Goal: Task Accomplishment & Management: Complete application form

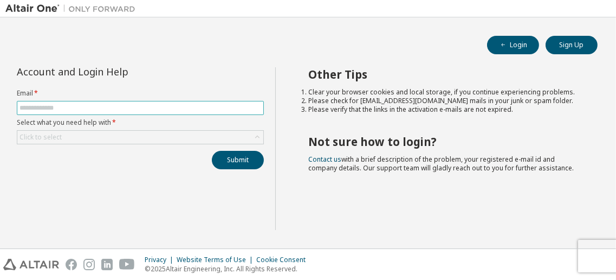
click at [190, 106] on input "text" at bounding box center [141, 107] width 242 height 9
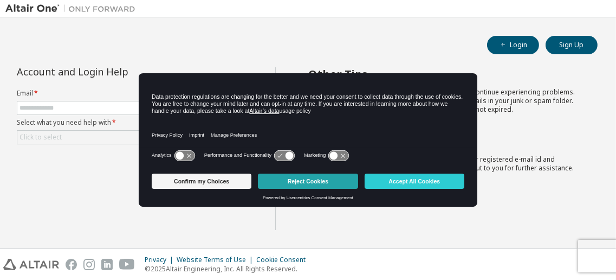
click at [309, 185] on button "Reject Cookies" at bounding box center [308, 180] width 100 height 15
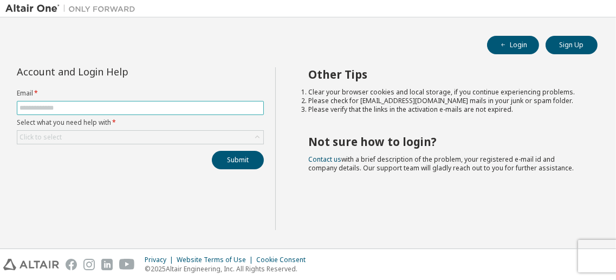
click at [206, 101] on span at bounding box center [140, 108] width 247 height 14
click at [199, 104] on input "text" at bounding box center [141, 107] width 242 height 9
type input "**********"
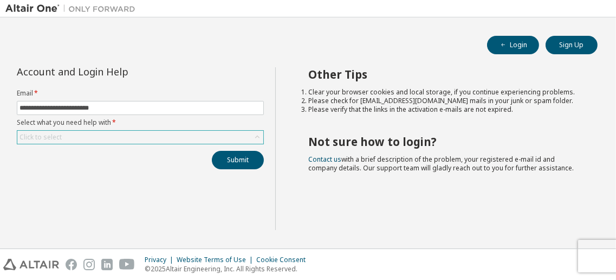
click at [188, 137] on div "Click to select" at bounding box center [140, 137] width 246 height 13
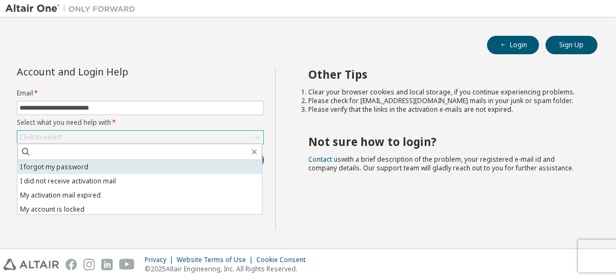
click at [139, 168] on li "I forgot my password" at bounding box center [139, 167] width 244 height 14
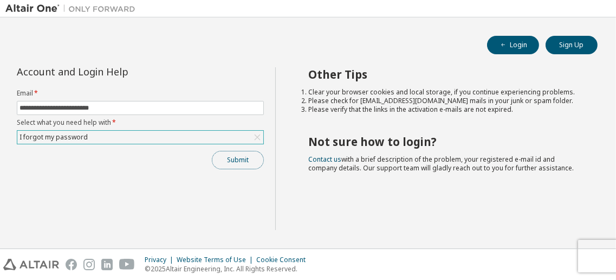
click at [254, 160] on button "Submit" at bounding box center [238, 160] width 52 height 18
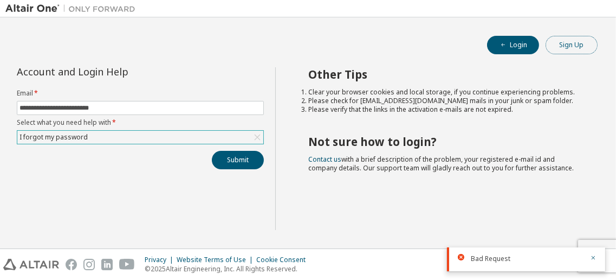
click at [573, 43] on button "Sign Up" at bounding box center [572, 45] width 52 height 18
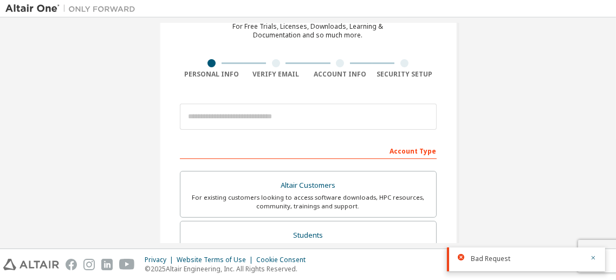
scroll to position [108, 0]
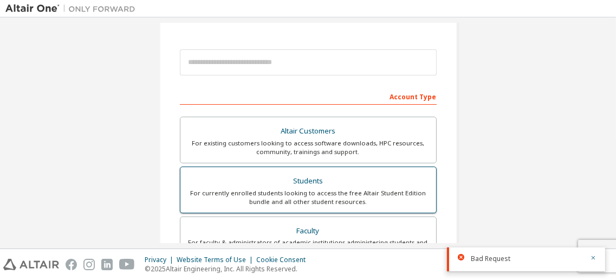
click at [303, 186] on div "Students" at bounding box center [308, 180] width 243 height 15
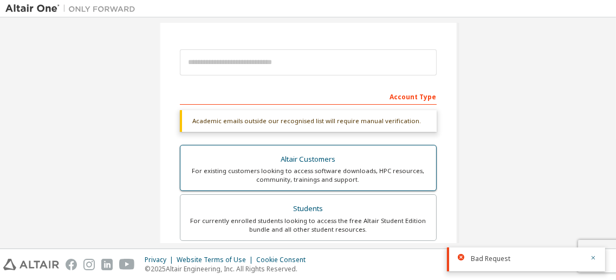
scroll to position [325, 0]
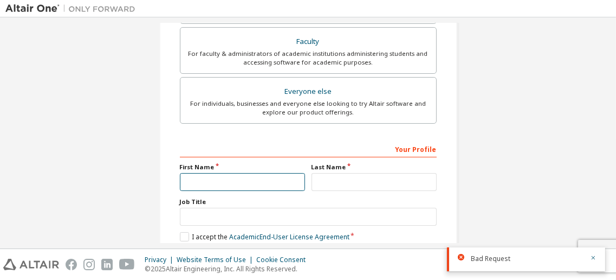
click at [268, 176] on input "text" at bounding box center [242, 182] width 125 height 18
type input "*"
type input "****"
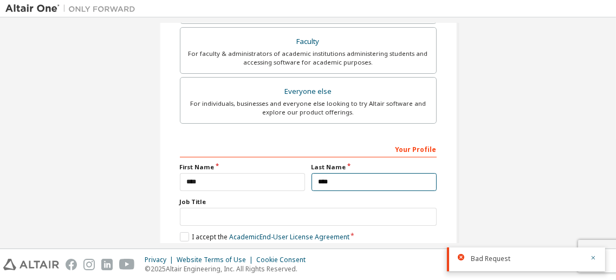
type input "****"
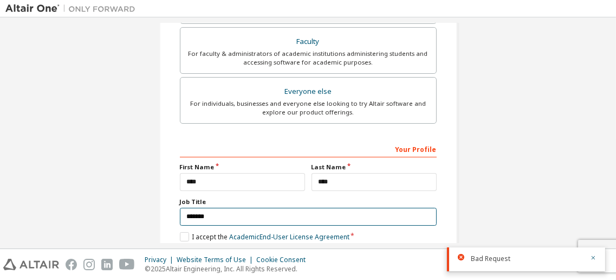
type input "*******"
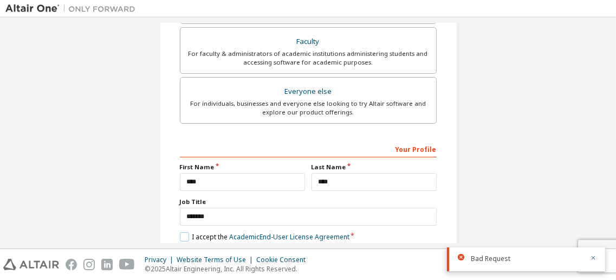
scroll to position [378, 0]
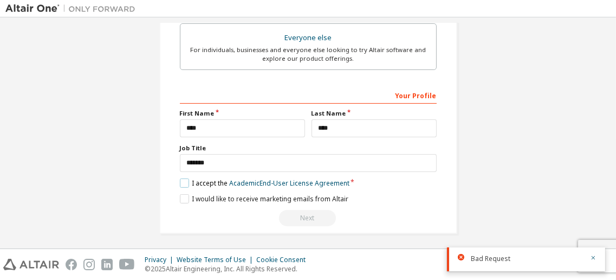
click at [187, 178] on label "I accept the Academic End-User License Agreement" at bounding box center [265, 182] width 170 height 9
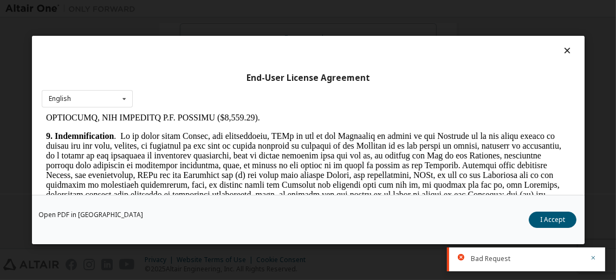
scroll to position [1453, 0]
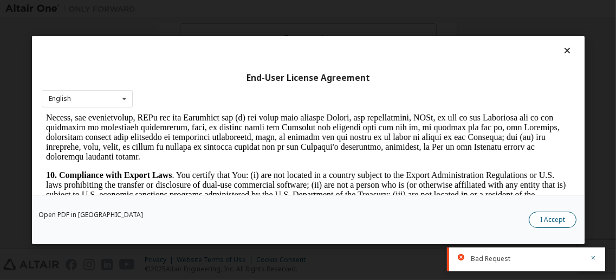
click at [542, 218] on button "I Accept" at bounding box center [553, 219] width 48 height 16
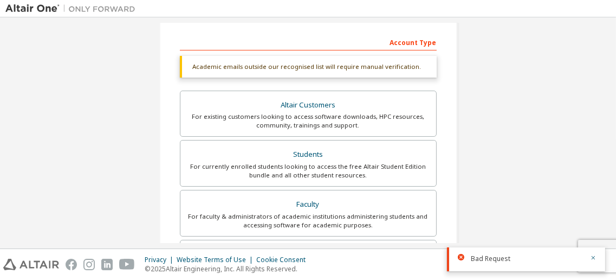
scroll to position [378, 0]
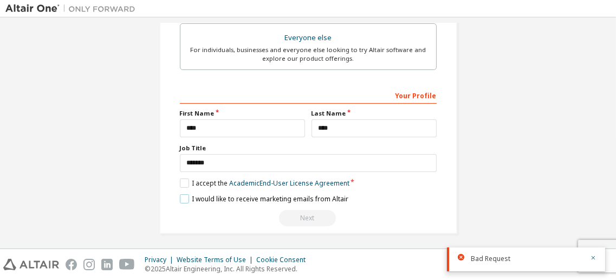
click at [290, 194] on label "I would like to receive marketing emails from Altair" at bounding box center [264, 198] width 169 height 9
click at [282, 197] on label "I would like to receive marketing emails from Altair" at bounding box center [264, 198] width 169 height 9
click at [323, 216] on div "Next" at bounding box center [308, 218] width 257 height 16
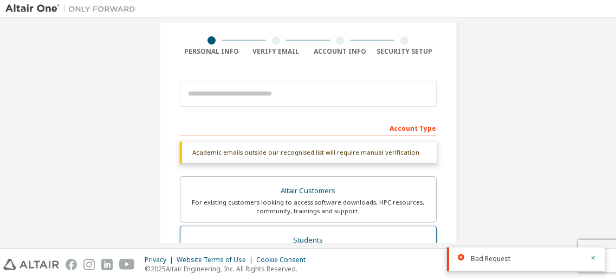
scroll to position [54, 0]
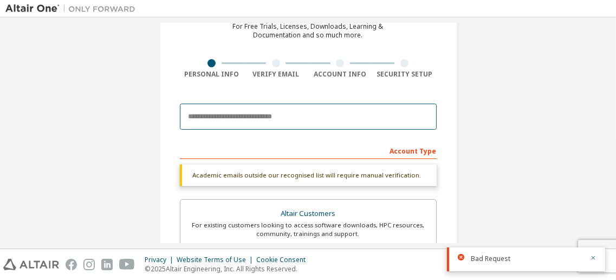
click at [289, 119] on input "email" at bounding box center [308, 116] width 257 height 26
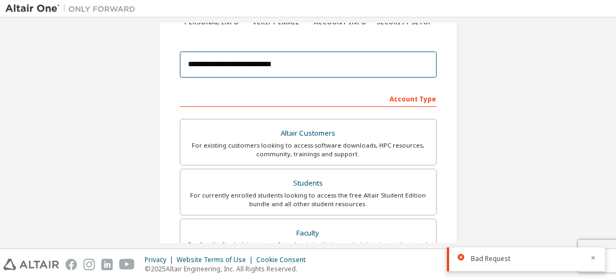
scroll to position [350, 0]
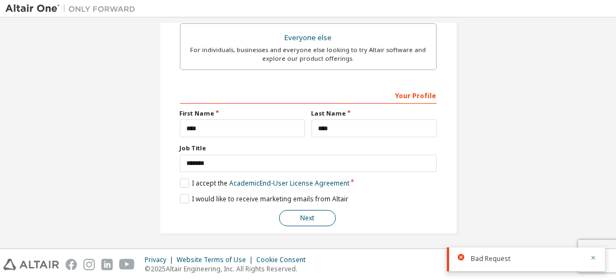
type input "**********"
click at [306, 215] on button "Next" at bounding box center [307, 218] width 57 height 16
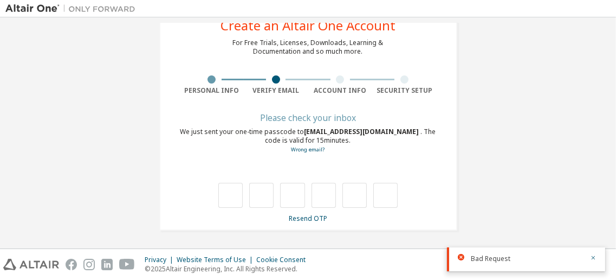
click at [374, 264] on div "Privacy Website Terms of Use Cookie Consent © 2025 Altair Engineering, Inc. All…" at bounding box center [308, 264] width 616 height 31
drag, startPoint x: 307, startPoint y: 200, endPoint x: 223, endPoint y: 195, distance: 83.6
click at [228, 193] on div at bounding box center [308, 195] width 180 height 25
click at [221, 196] on input "text" at bounding box center [230, 195] width 24 height 25
type input "*"
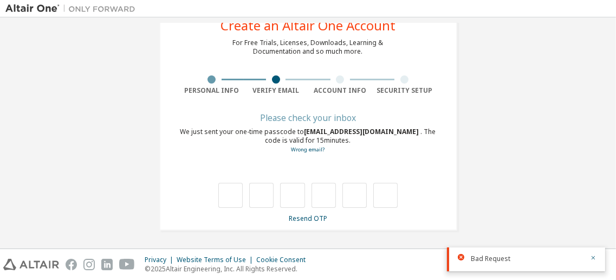
type input "*"
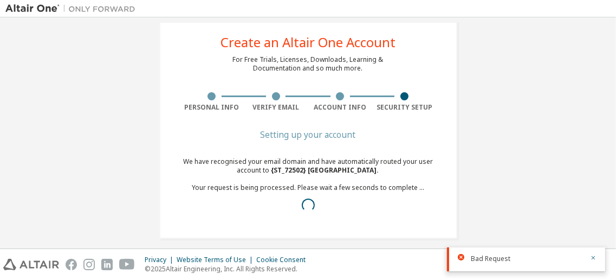
scroll to position [29, 0]
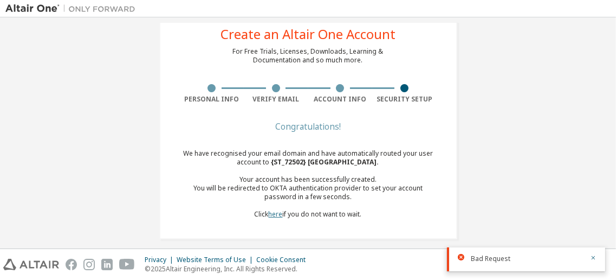
click at [271, 215] on link "here" at bounding box center [276, 213] width 14 height 9
